Goal: Information Seeking & Learning: Learn about a topic

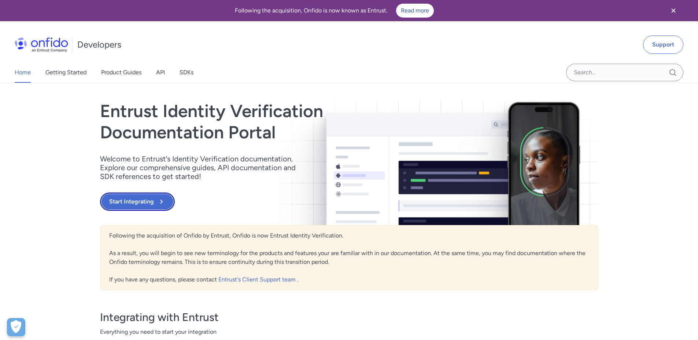
click at [142, 199] on button "Start Integrating" at bounding box center [137, 202] width 75 height 18
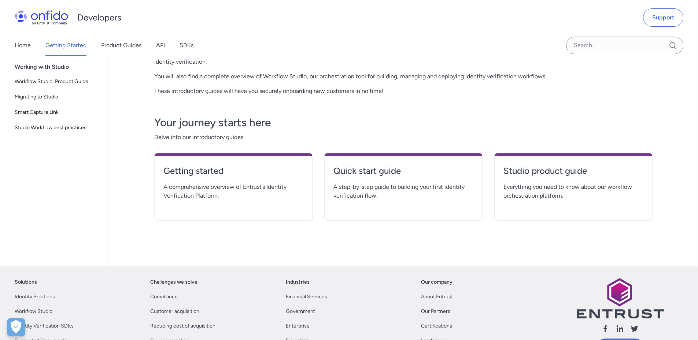
scroll to position [147, 0]
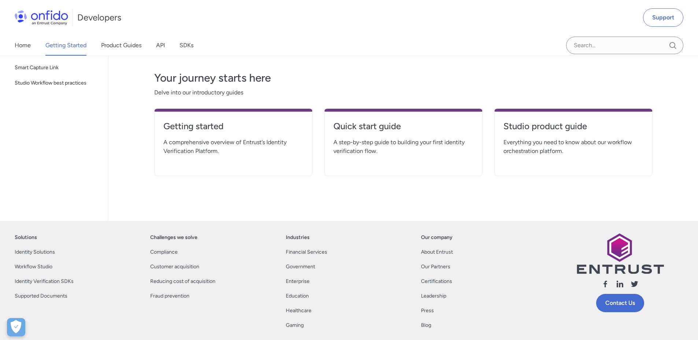
click at [206, 140] on span "A comprehensive overview of Entrust’s Identity Verification Platform." at bounding box center [233, 147] width 140 height 18
click at [211, 126] on h4 "Getting started" at bounding box center [233, 127] width 140 height 12
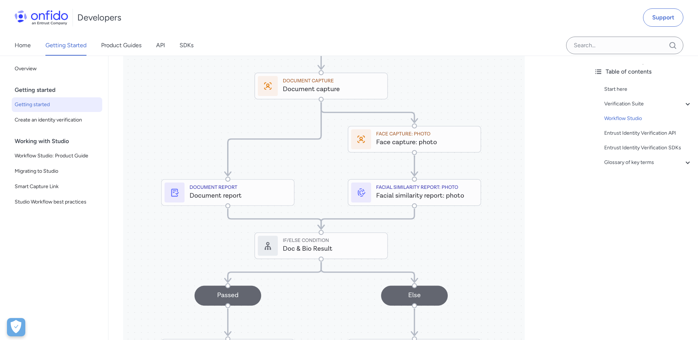
scroll to position [1026, 0]
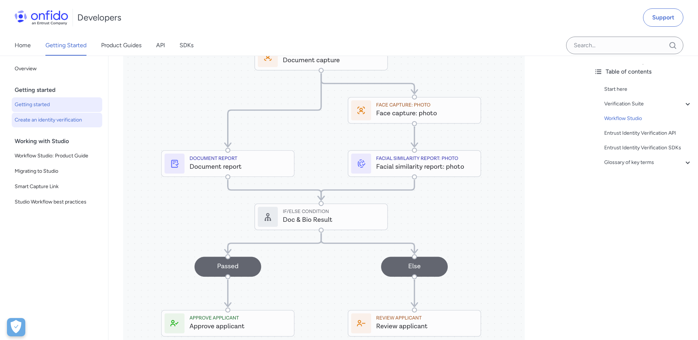
click at [46, 123] on span "Create an identity verification" at bounding box center [57, 120] width 85 height 9
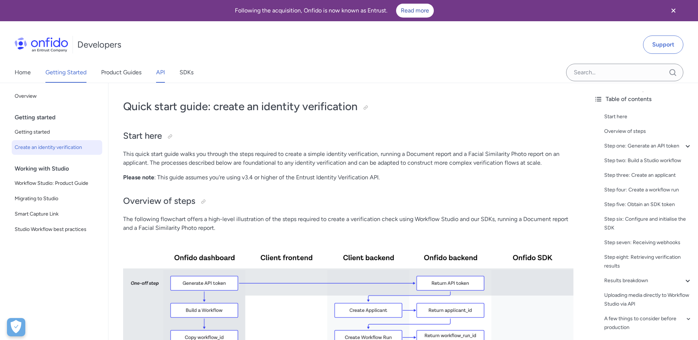
click at [162, 73] on link "API" at bounding box center [160, 72] width 9 height 21
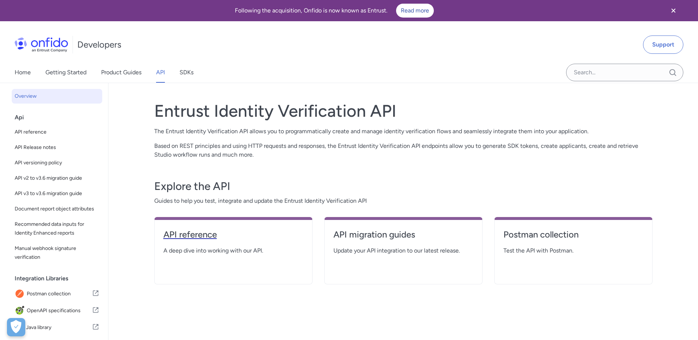
click at [196, 233] on h4 "API reference" at bounding box center [233, 235] width 140 height 12
select select "http"
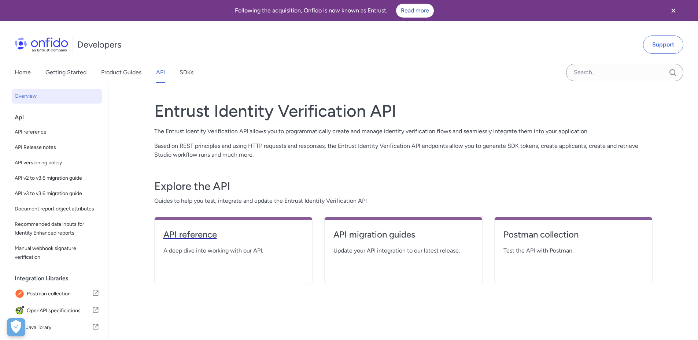
select select "http"
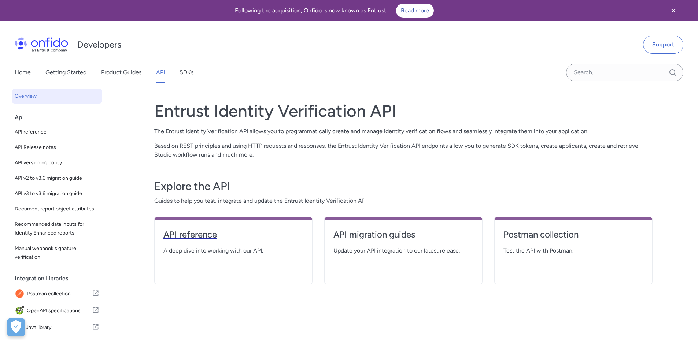
select select "http"
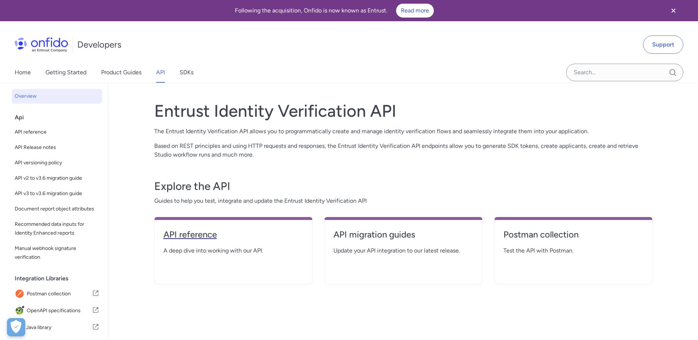
select select "http"
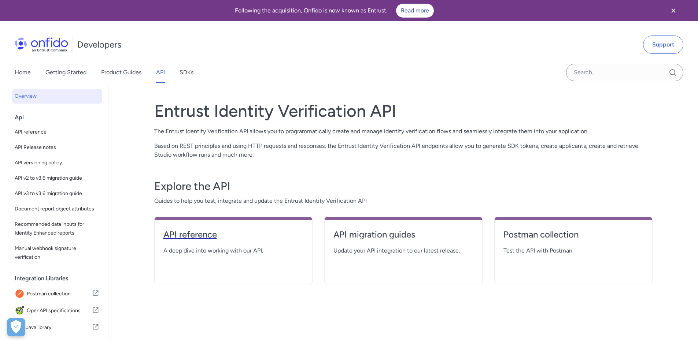
select select "http"
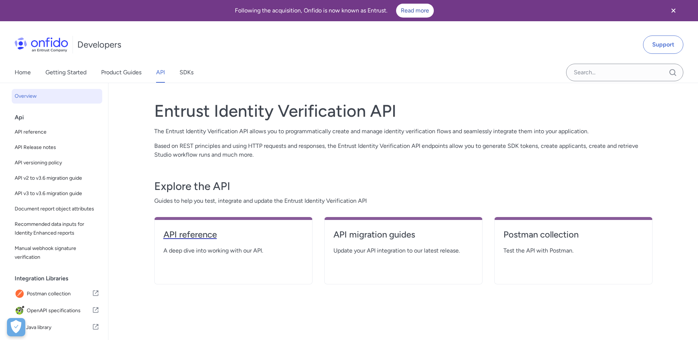
select select "http"
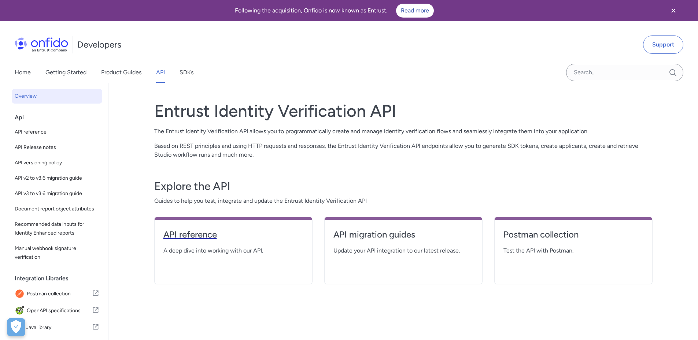
select select "http"
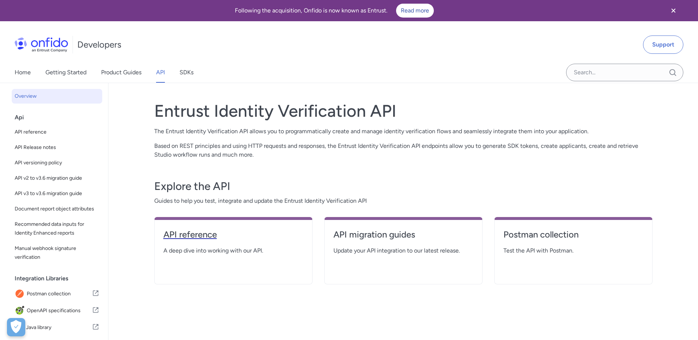
select select "http"
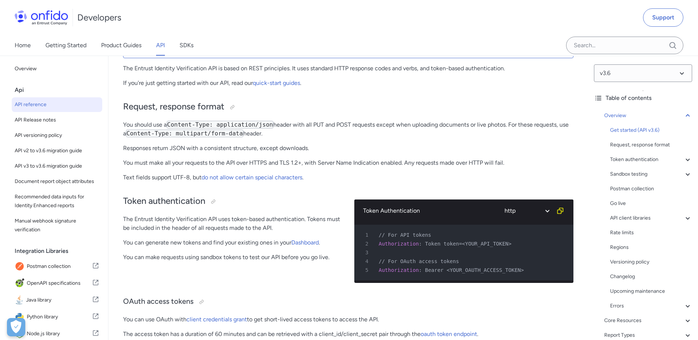
scroll to position [147, 0]
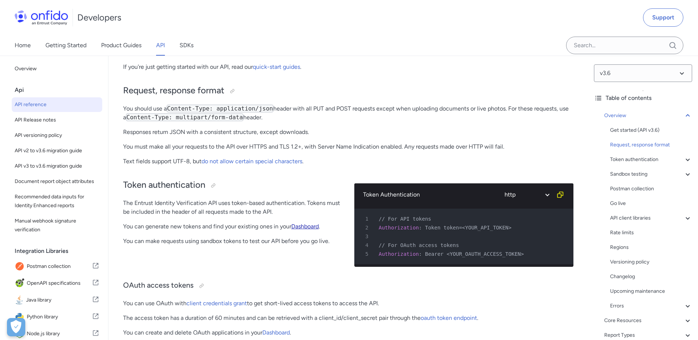
click at [305, 228] on link "Dashboard" at bounding box center [304, 226] width 27 height 7
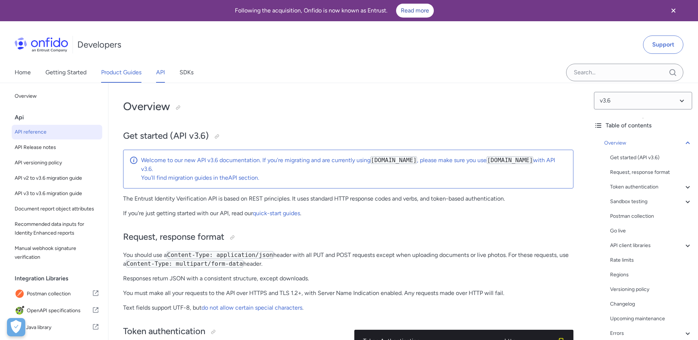
click at [113, 69] on link "Product Guides" at bounding box center [121, 72] width 40 height 21
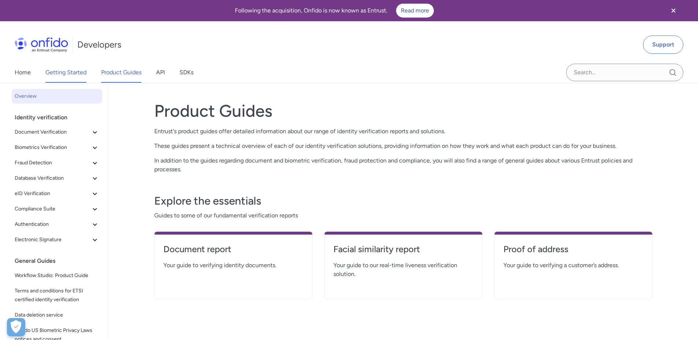
click at [59, 70] on link "Getting Started" at bounding box center [65, 72] width 41 height 21
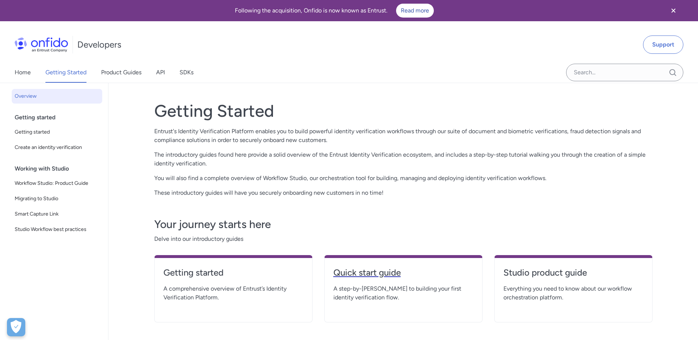
click at [380, 275] on h4 "Quick start guide" at bounding box center [403, 273] width 140 height 12
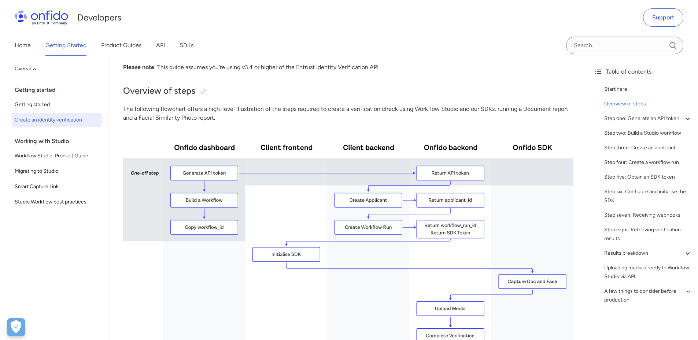
scroll to position [110, 0]
click at [669, 16] on link "Support" at bounding box center [663, 17] width 40 height 18
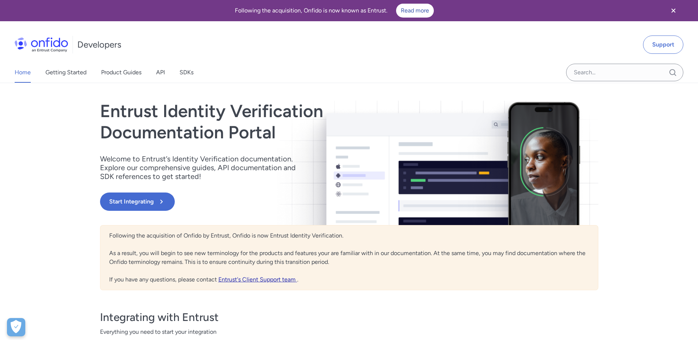
click at [254, 279] on link "Entrust's Client Support team" at bounding box center [257, 279] width 79 height 7
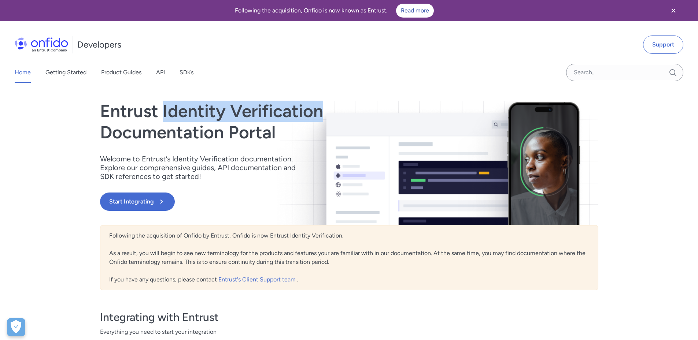
drag, startPoint x: 163, startPoint y: 111, endPoint x: 323, endPoint y: 109, distance: 160.1
click at [323, 109] on h1 "Entrust Identity Verification Documentation Portal" at bounding box center [274, 122] width 349 height 42
copy h1 "Identity Verification"
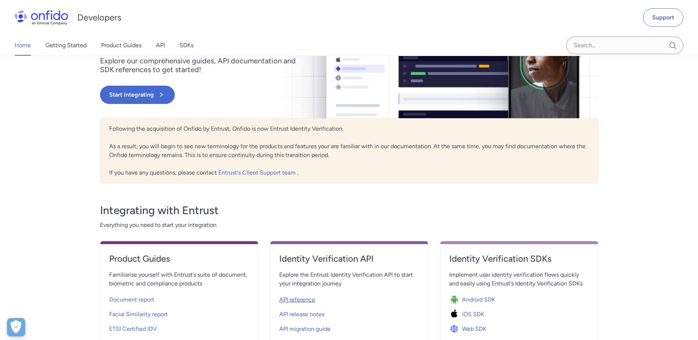
scroll to position [73, 0]
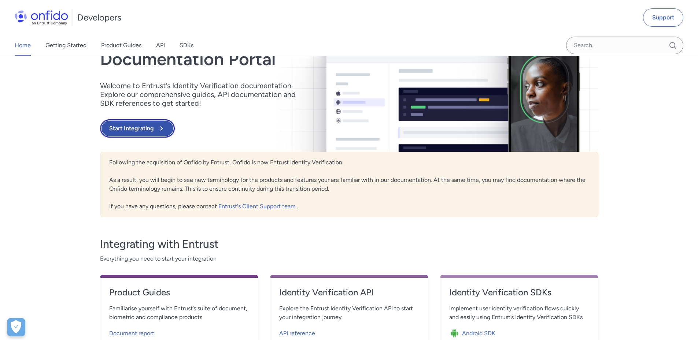
click at [157, 128] on icon at bounding box center [161, 128] width 9 height 9
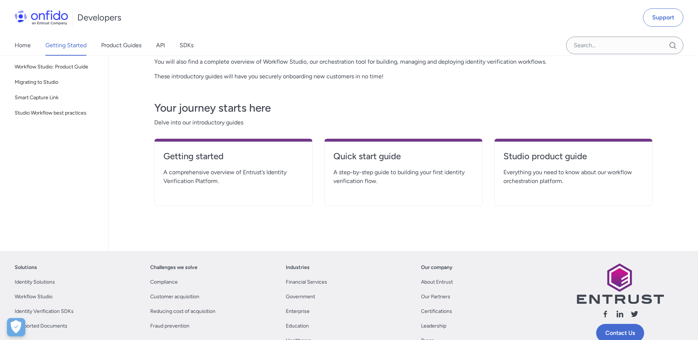
scroll to position [110, 0]
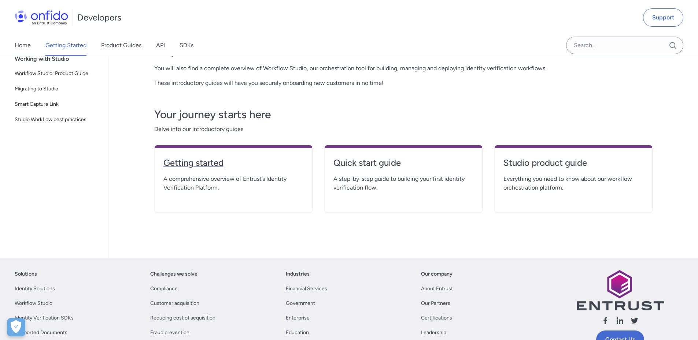
click at [175, 161] on h4 "Getting started" at bounding box center [233, 163] width 140 height 12
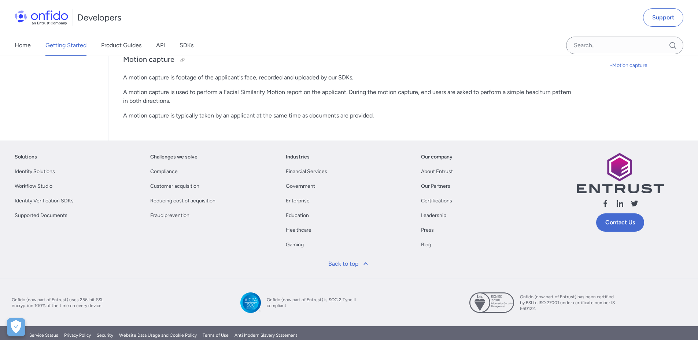
scroll to position [2113, 0]
